Goal: Find contact information: Find contact information

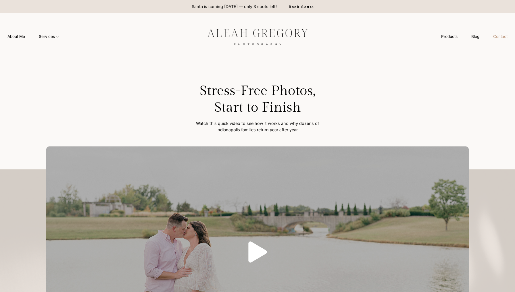
click at [510, 36] on link "Contact" at bounding box center [500, 36] width 28 height 11
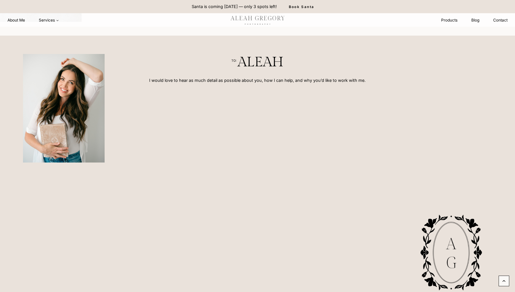
scroll to position [196, 0]
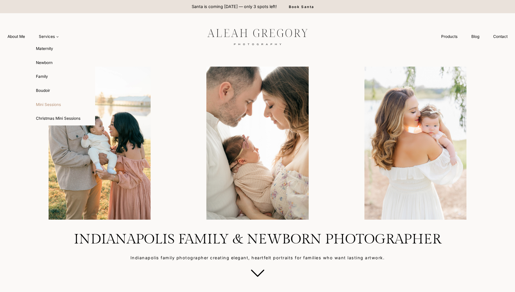
click at [50, 99] on link "Mini Sessions" at bounding box center [63, 105] width 63 height 14
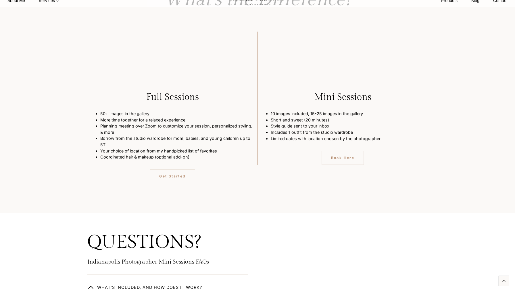
scroll to position [1491, 0]
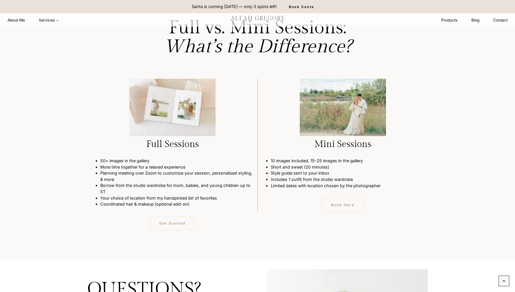
drag, startPoint x: 159, startPoint y: 131, endPoint x: 192, endPoint y: 163, distance: 45.1
click at [192, 163] on div "Full Sessions 50+ images in the gallery More time together for a relaxed experi…" at bounding box center [170, 155] width 175 height 152
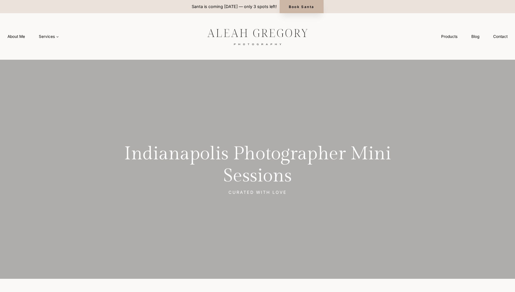
scroll to position [0, 0]
